Goal: Information Seeking & Learning: Learn about a topic

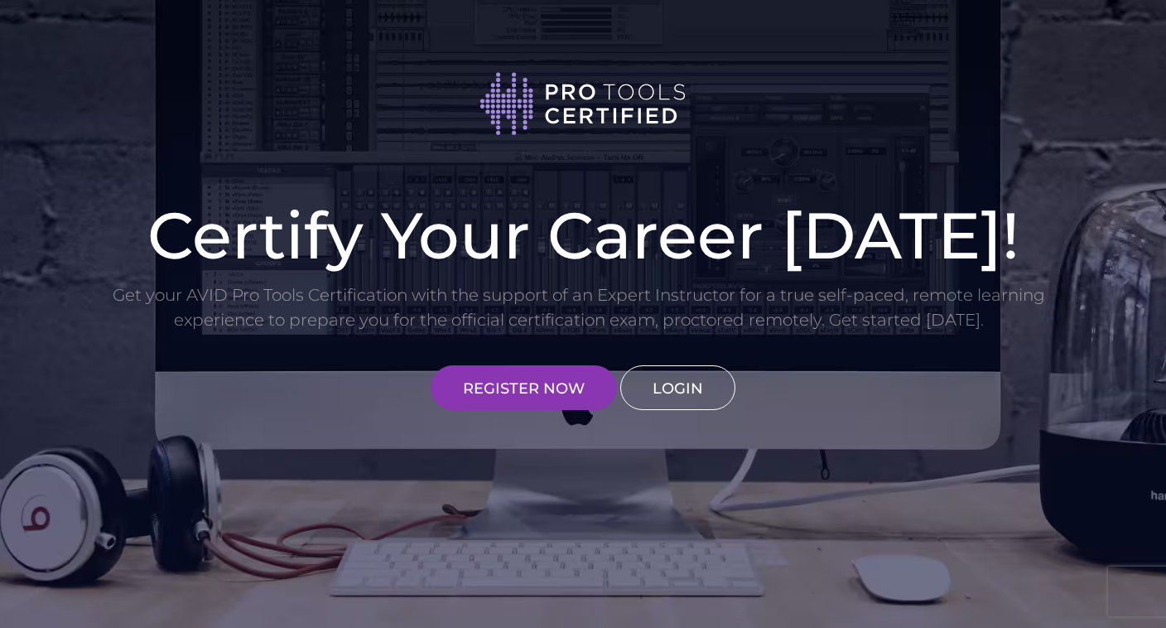
click at [681, 377] on link "LOGIN" at bounding box center [677, 387] width 115 height 45
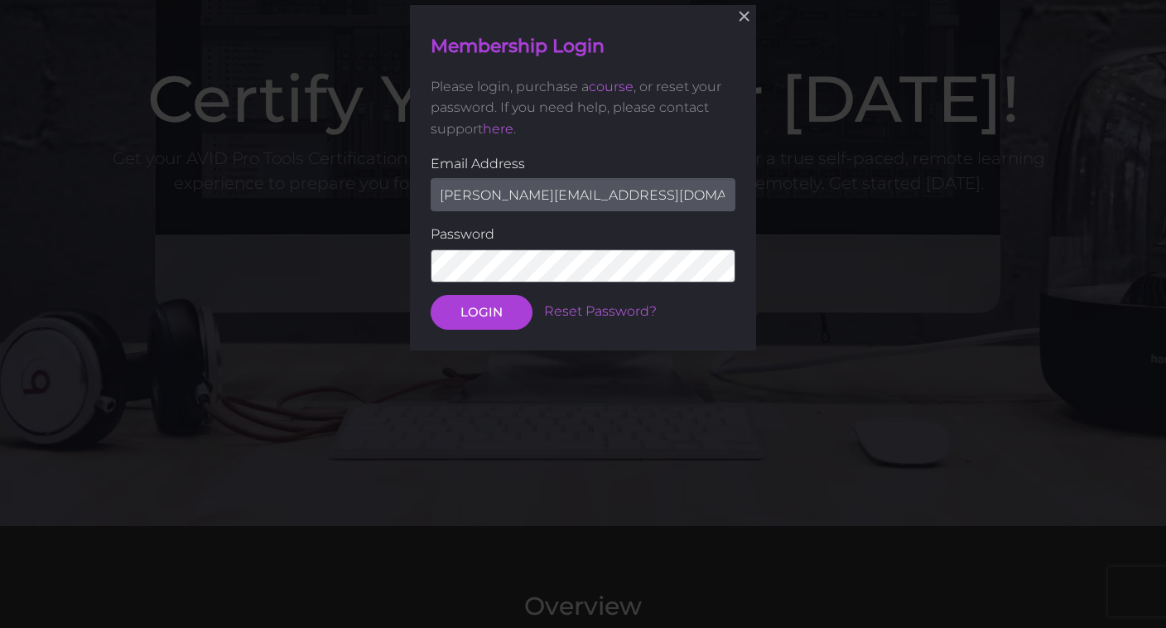
scroll to position [137, 0]
click at [475, 320] on button "LOGIN" at bounding box center [482, 311] width 102 height 35
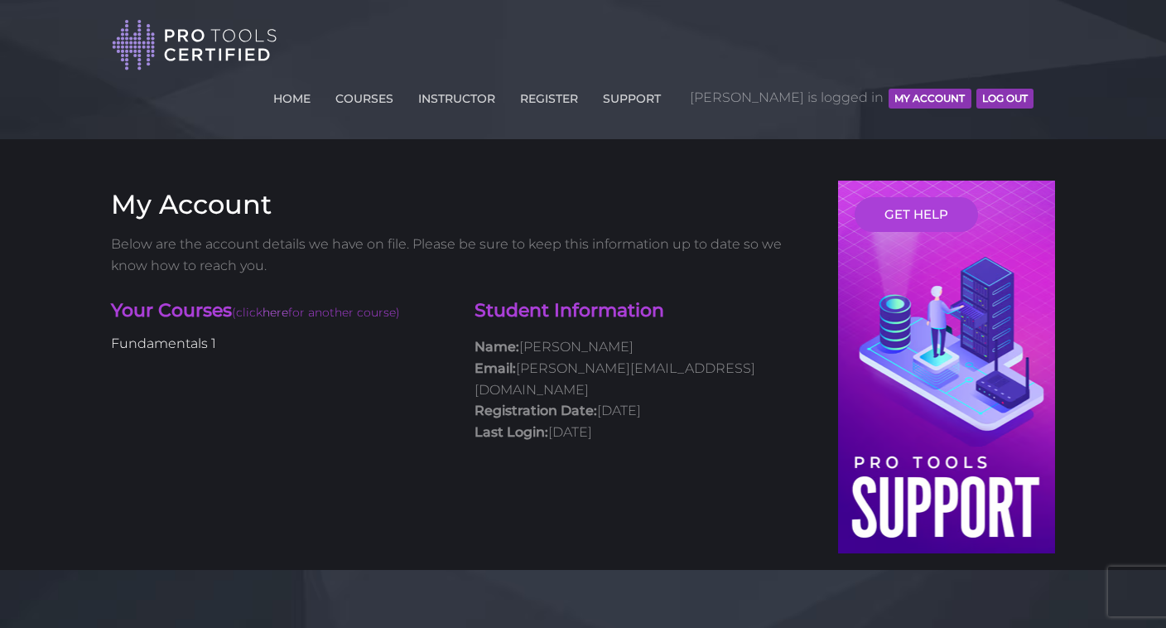
click at [190, 335] on link "Fundamentals 1" at bounding box center [163, 343] width 105 height 16
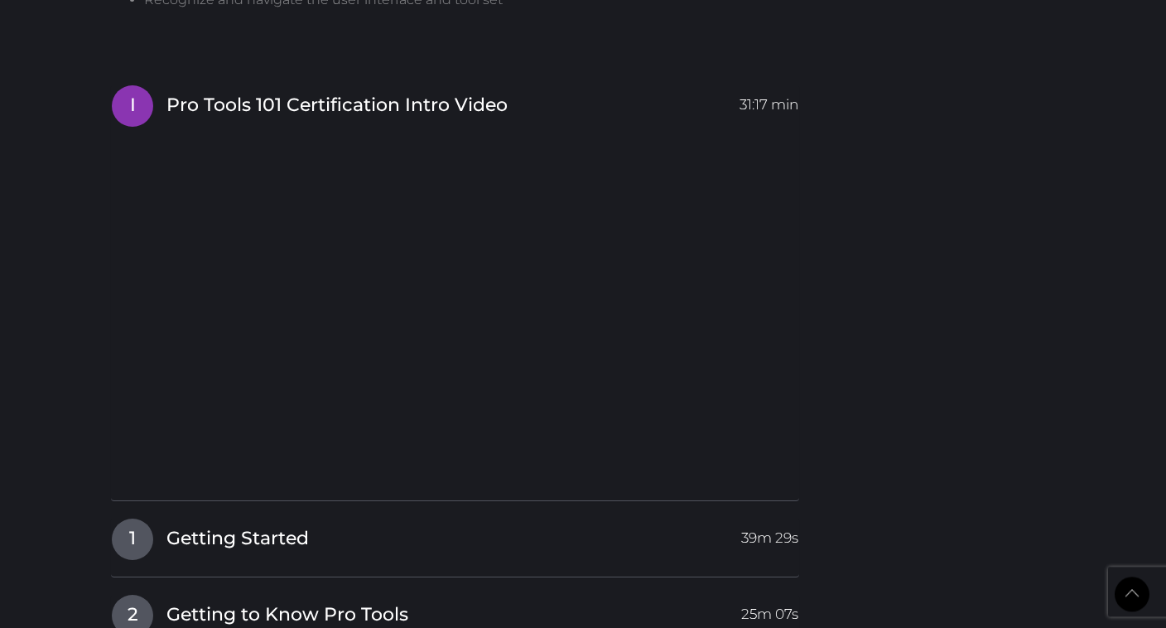
scroll to position [2273, 0]
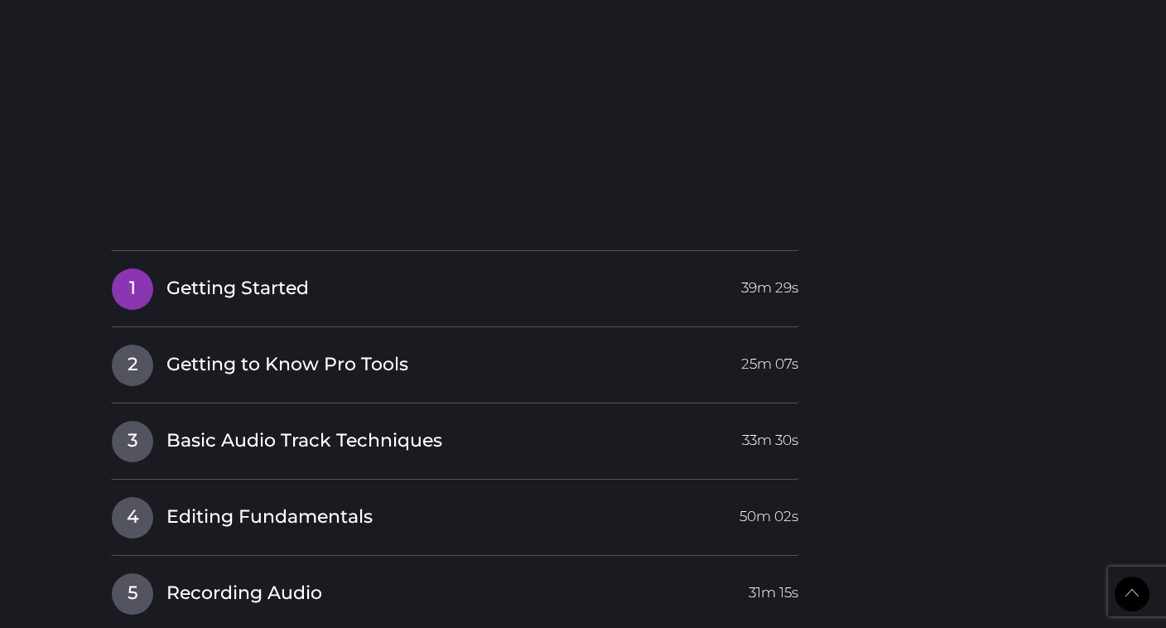
click at [267, 276] on span "Getting Started" at bounding box center [237, 289] width 142 height 26
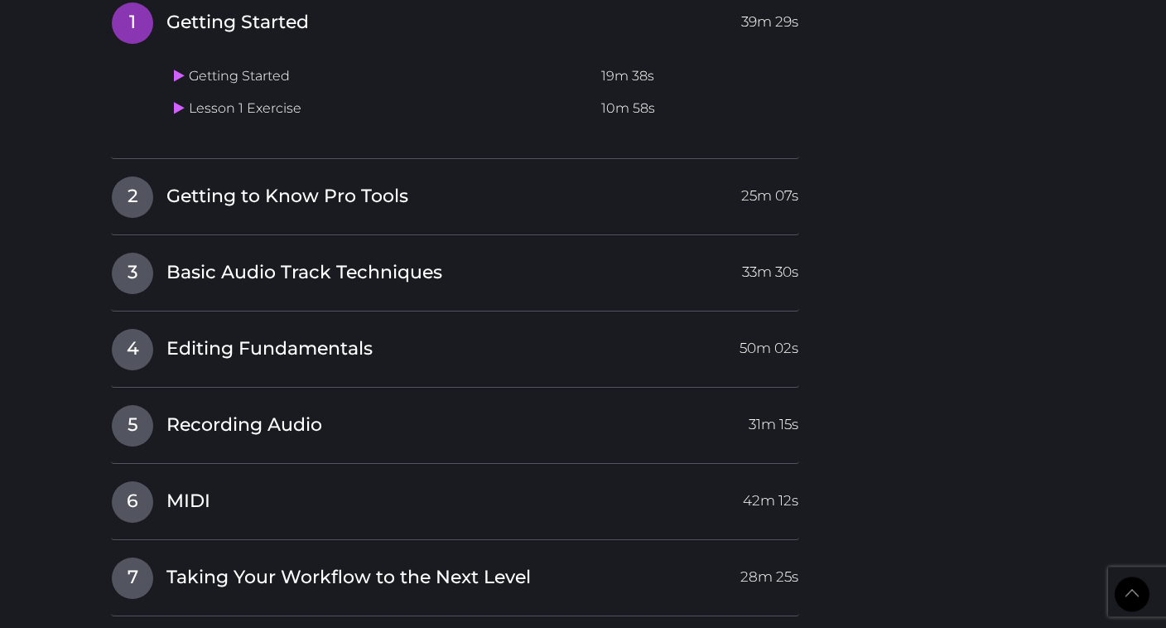
scroll to position [2011, 0]
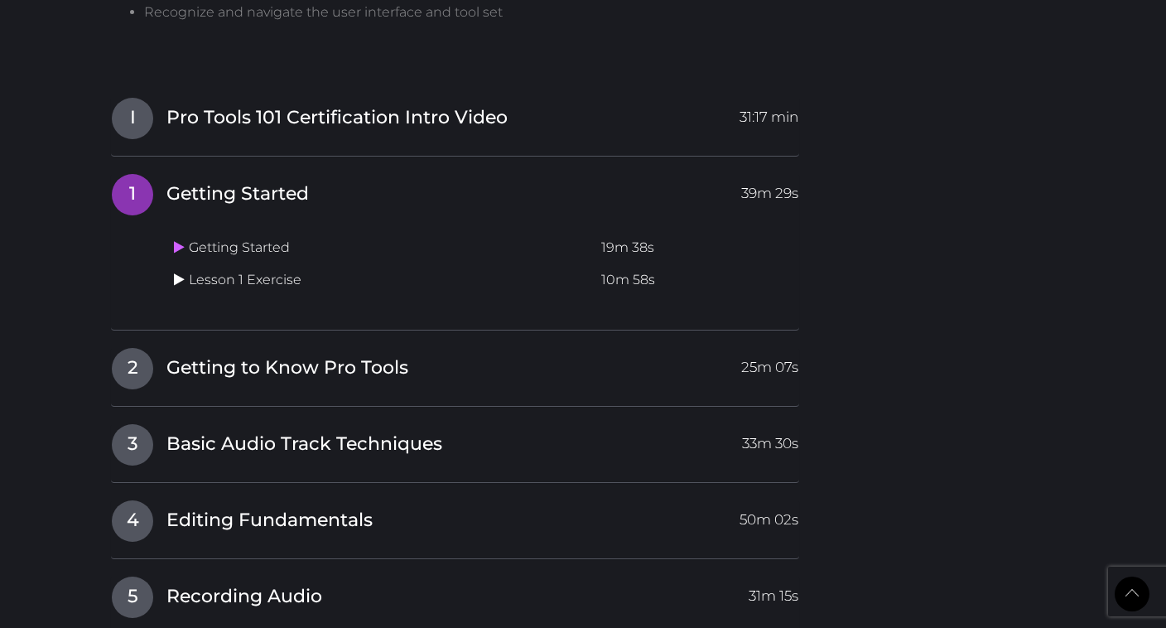
click at [181, 272] on icon at bounding box center [179, 278] width 11 height 13
